Goal: Task Accomplishment & Management: Manage account settings

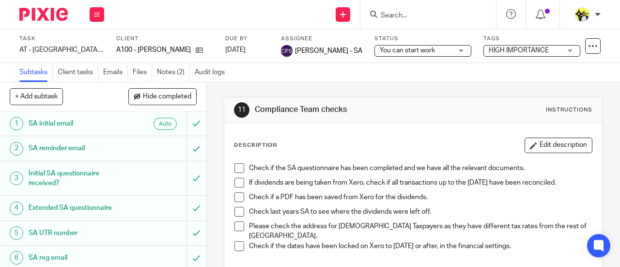
click at [397, 13] on input "Search" at bounding box center [423, 16] width 87 height 9
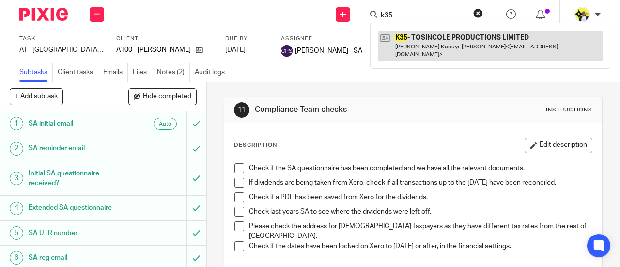
type input "k35"
click at [424, 36] on link at bounding box center [490, 46] width 225 height 30
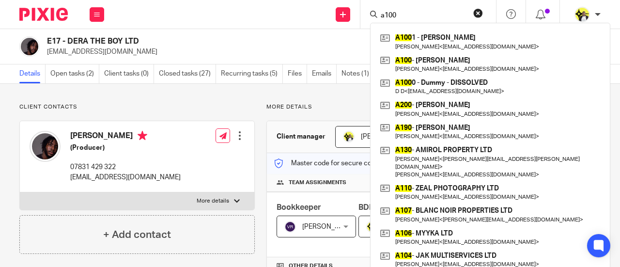
click at [229, 22] on div "Send new email Create task Add client Request signature a100 A100 1 - DANIEL WH…" at bounding box center [367, 14] width 506 height 29
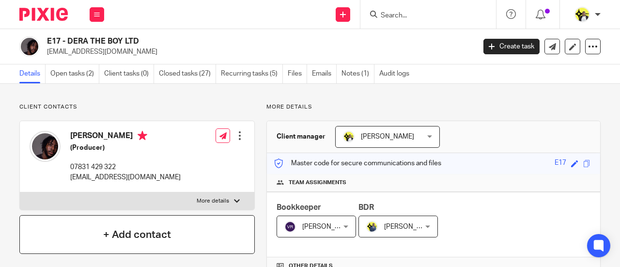
click at [228, 233] on div "+ Add contact" at bounding box center [136, 234] width 235 height 39
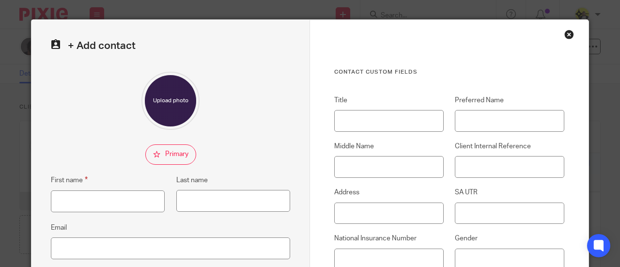
click at [567, 34] on div "Close this dialog window" at bounding box center [569, 35] width 10 height 10
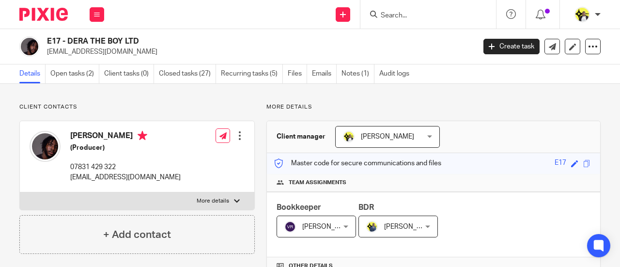
click at [396, 14] on input "Search" at bounding box center [423, 16] width 87 height 9
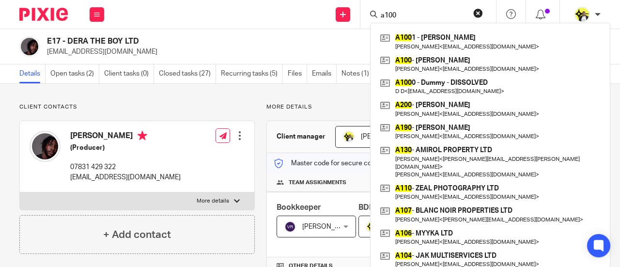
type input "a100"
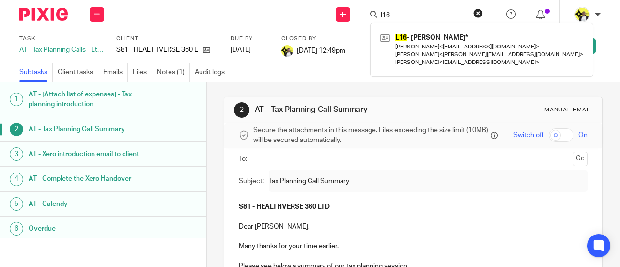
scroll to position [194, 0]
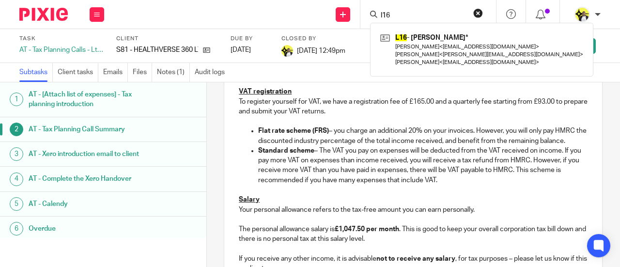
click at [404, 16] on input "l16" at bounding box center [423, 16] width 87 height 9
drag, startPoint x: 404, startPoint y: 16, endPoint x: 372, endPoint y: 17, distance: 31.5
click at [372, 17] on div "l16" at bounding box center [426, 14] width 113 height 12
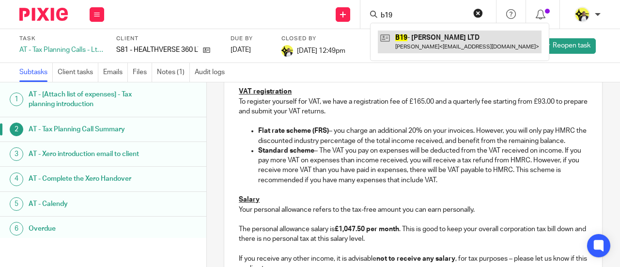
type input "b19"
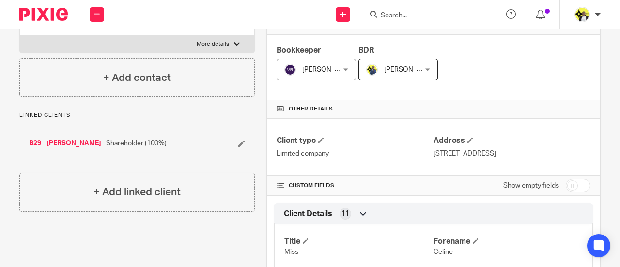
scroll to position [145, 0]
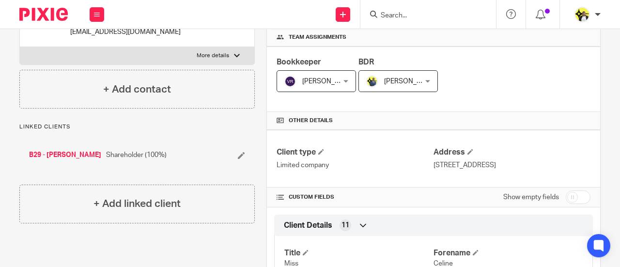
click at [52, 155] on link "B29 - [PERSON_NAME]" at bounding box center [65, 155] width 72 height 10
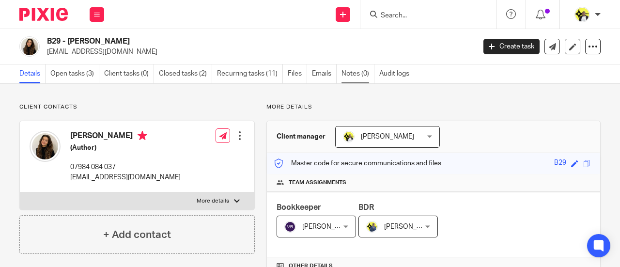
click at [353, 75] on link "Notes (0)" at bounding box center [358, 73] width 33 height 19
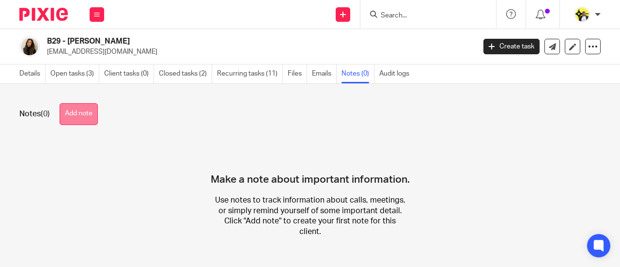
click at [82, 117] on button "Add note" at bounding box center [79, 114] width 38 height 22
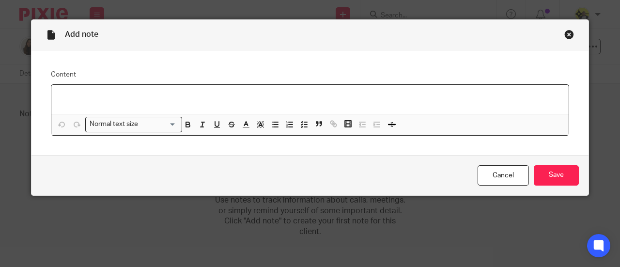
click at [83, 94] on p at bounding box center [310, 98] width 502 height 10
click at [565, 36] on div "Close this dialog window" at bounding box center [569, 35] width 10 height 10
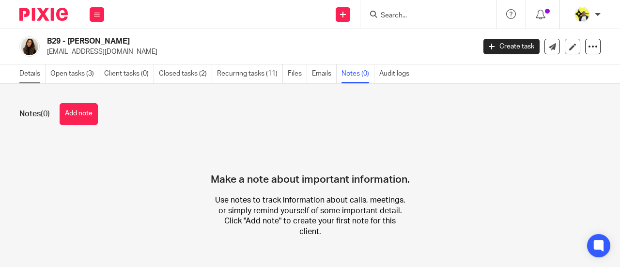
click at [43, 71] on link "Details" at bounding box center [32, 73] width 26 height 19
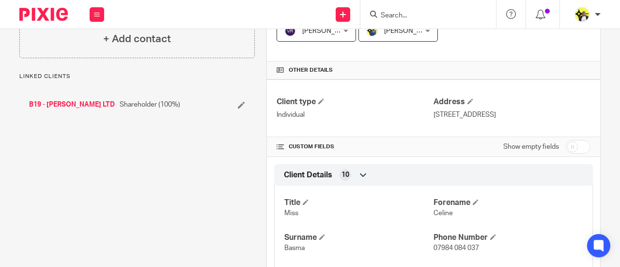
scroll to position [194, 0]
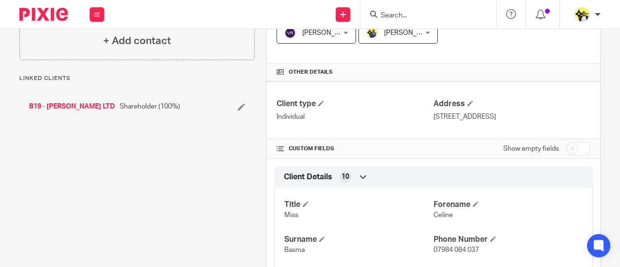
click at [71, 107] on link "B19 - [PERSON_NAME] LTD" at bounding box center [72, 107] width 86 height 10
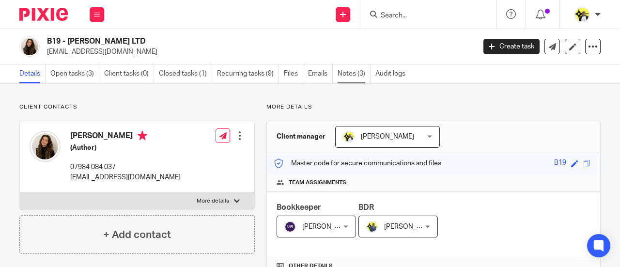
click at [354, 76] on link "Notes (3)" at bounding box center [354, 73] width 33 height 19
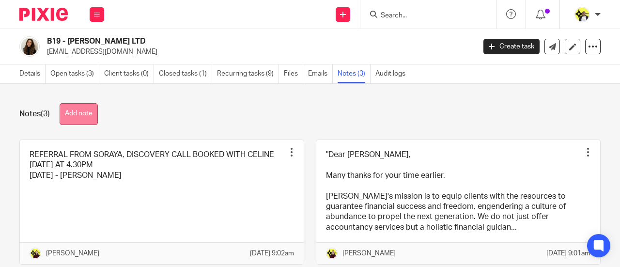
click at [87, 116] on button "Add note" at bounding box center [79, 114] width 38 height 22
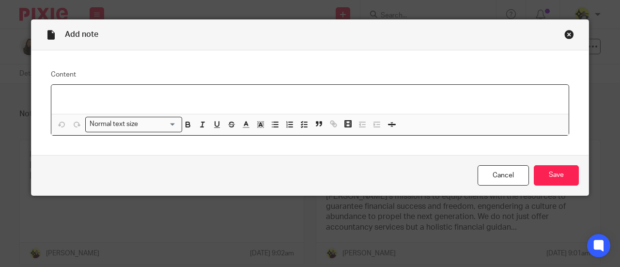
click at [97, 93] on p at bounding box center [310, 98] width 502 height 10
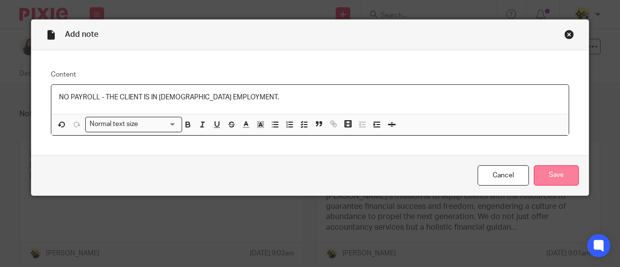
click at [565, 174] on input "Save" at bounding box center [556, 175] width 45 height 21
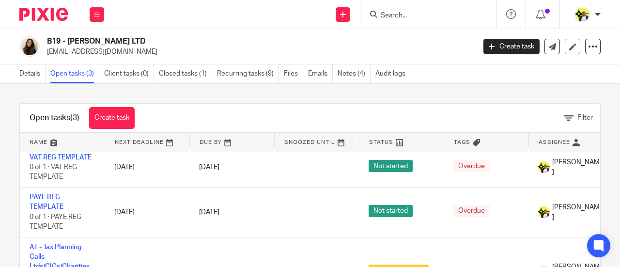
scroll to position [59, 0]
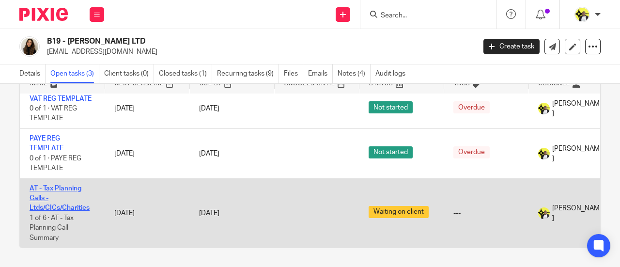
click at [55, 185] on link "AT - Tax Planning Calls - Ltds/CICs/Charities" at bounding box center [60, 198] width 60 height 27
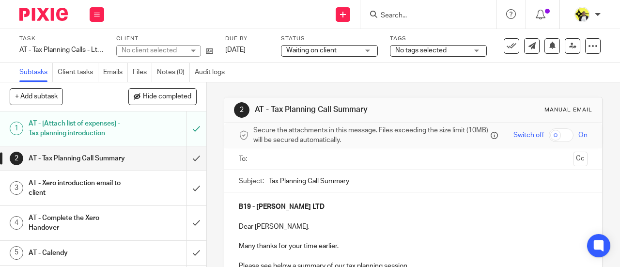
click at [129, 166] on div "AT - Tax Planning Call Summary" at bounding box center [103, 158] width 148 height 15
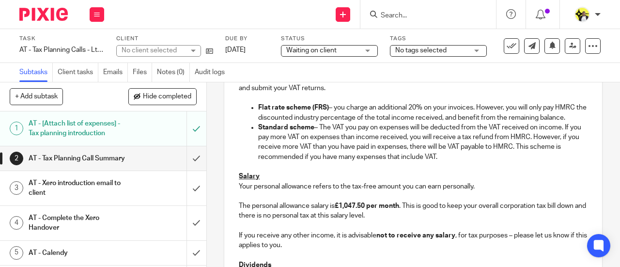
scroll to position [291, 0]
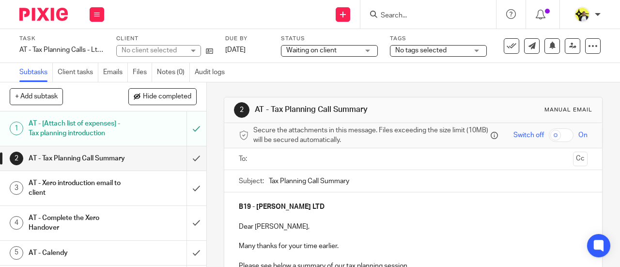
click at [269, 163] on input "text" at bounding box center [413, 159] width 312 height 11
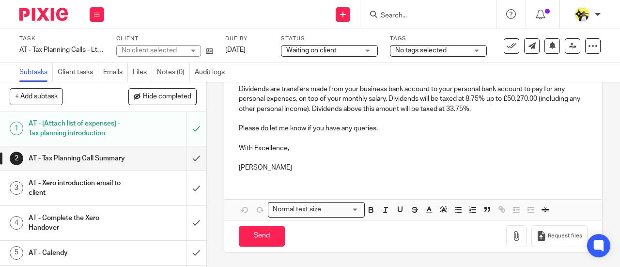
scroll to position [416, 0]
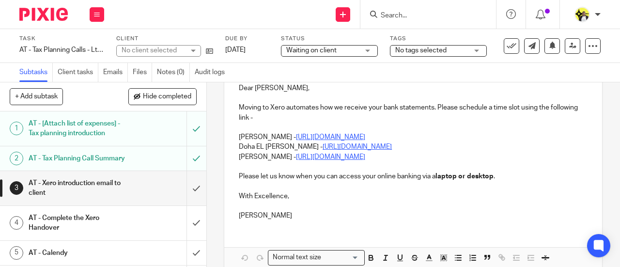
scroll to position [145, 0]
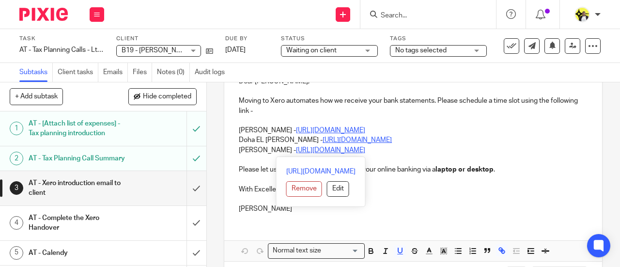
drag, startPoint x: 402, startPoint y: 154, endPoint x: 233, endPoint y: 144, distance: 169.8
click at [233, 144] on div "B19 - CM BASMA LTD Dear Celine, Moving to Xero automates how we receive your ba…" at bounding box center [413, 134] width 378 height 174
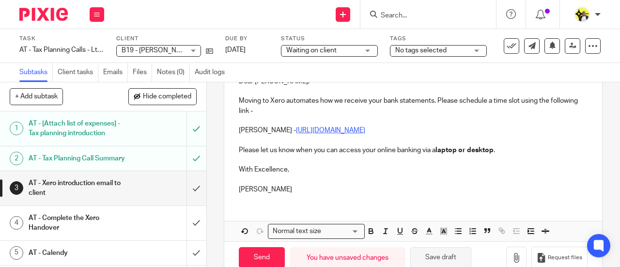
click at [441, 263] on button "Save draft" at bounding box center [440, 257] width 61 height 21
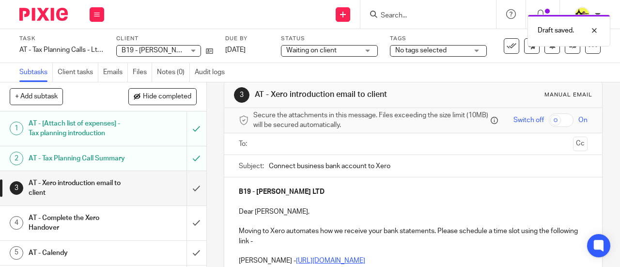
scroll to position [0, 0]
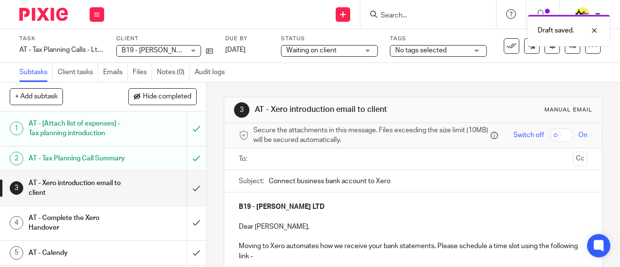
click at [267, 165] on input "text" at bounding box center [413, 159] width 312 height 11
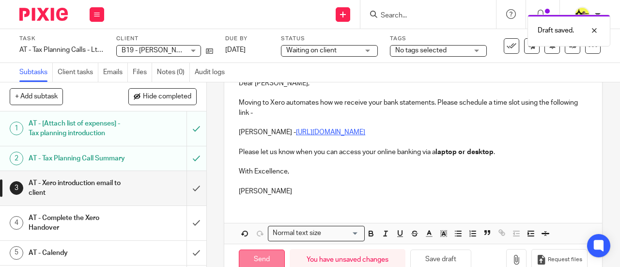
scroll to position [170, 0]
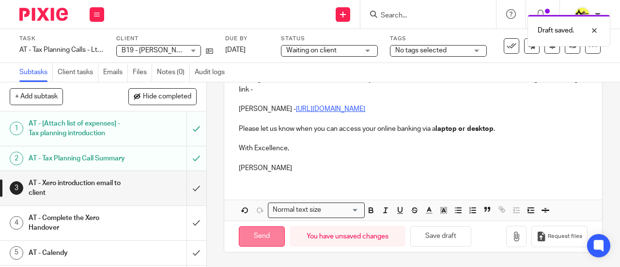
click at [264, 236] on input "Send" at bounding box center [262, 236] width 46 height 21
type input "Sent"
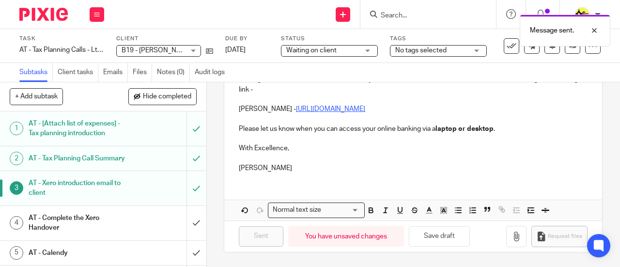
scroll to position [32, 0]
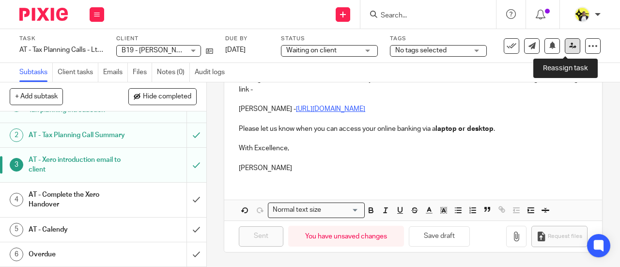
click at [565, 52] on link at bounding box center [573, 46] width 16 height 16
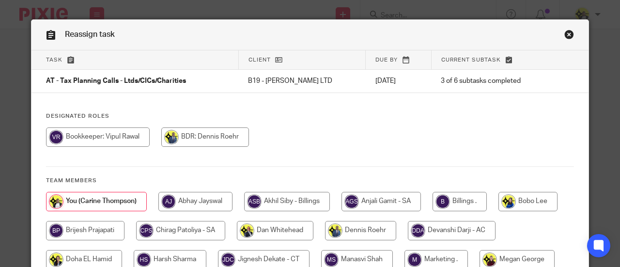
drag, startPoint x: 98, startPoint y: 226, endPoint x: 103, endPoint y: 226, distance: 4.9
click at [98, 226] on input "radio" at bounding box center [85, 230] width 78 height 19
radio input "true"
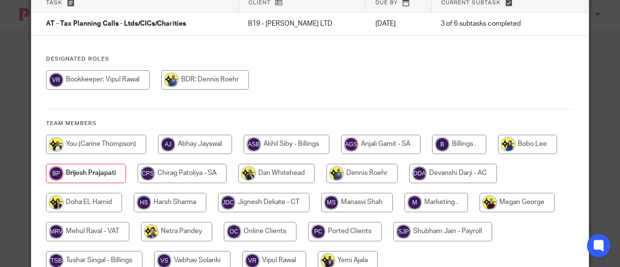
scroll to position [130, 0]
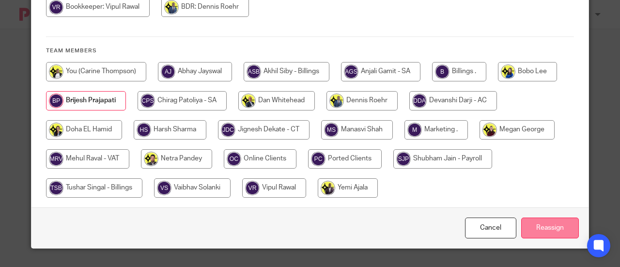
click at [534, 230] on input "Reassign" at bounding box center [550, 228] width 58 height 21
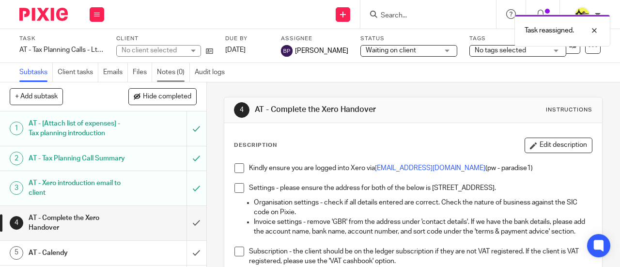
click at [164, 74] on link "Notes (0)" at bounding box center [173, 72] width 33 height 19
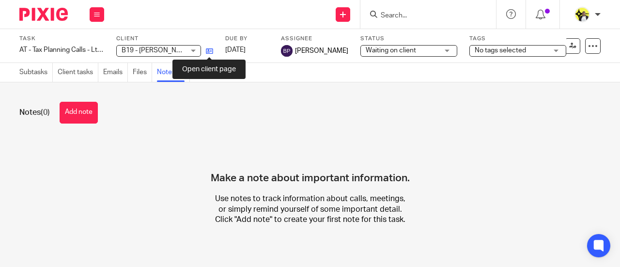
click at [208, 51] on icon at bounding box center [209, 50] width 7 height 7
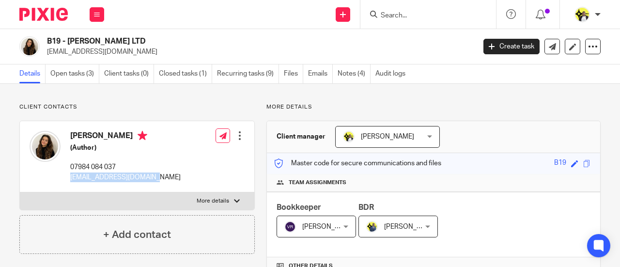
drag, startPoint x: 152, startPoint y: 177, endPoint x: 65, endPoint y: 176, distance: 86.2
click at [65, 176] on div "[PERSON_NAME] (Author) 07984 084 037 [EMAIL_ADDRESS][DOMAIN_NAME] Edit contact …" at bounding box center [137, 156] width 234 height 71
copy p "[EMAIL_ADDRESS][DOMAIN_NAME]"
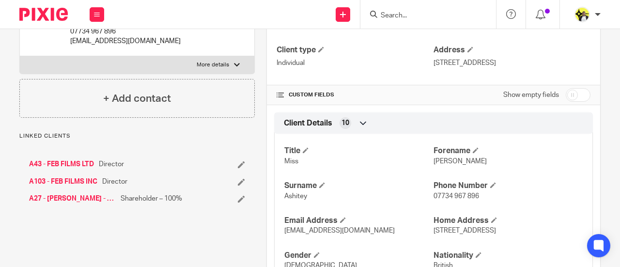
scroll to position [291, 0]
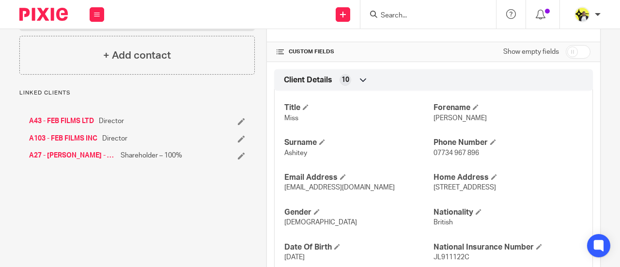
click at [71, 126] on link "A43 - FEB FILMS LTD" at bounding box center [61, 121] width 65 height 10
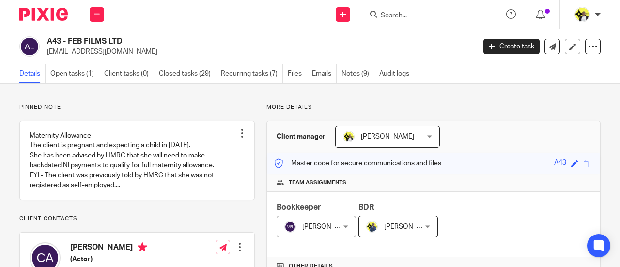
click at [407, 5] on div at bounding box center [428, 14] width 136 height 29
click at [411, 9] on form at bounding box center [431, 14] width 103 height 12
click at [397, 17] on input "Search" at bounding box center [423, 16] width 87 height 9
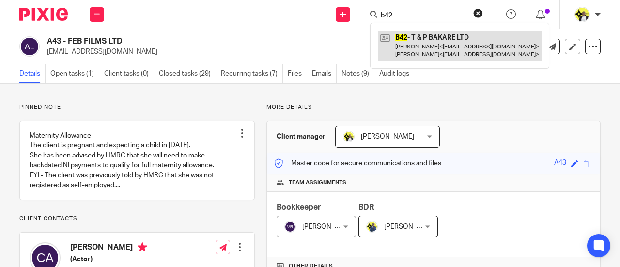
type input "b42"
click at [462, 47] on link at bounding box center [460, 46] width 164 height 30
